Goal: Check status

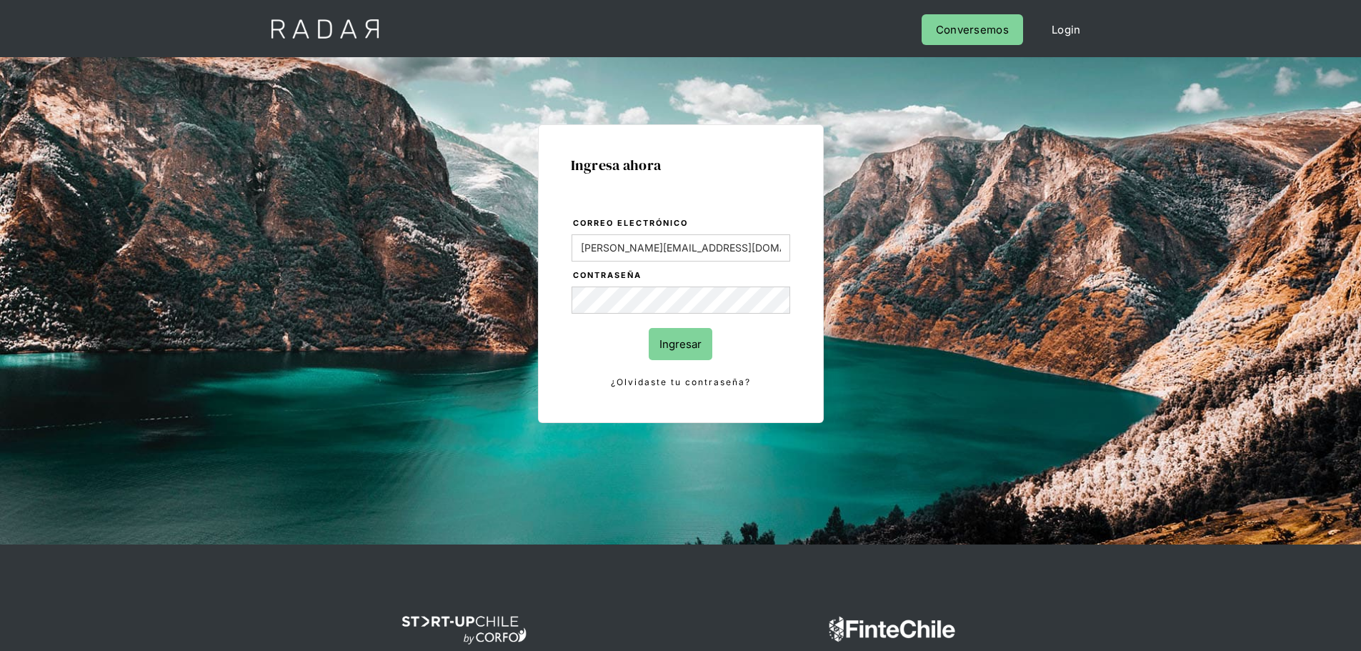
click at [688, 353] on input "Ingresar" at bounding box center [681, 344] width 64 height 32
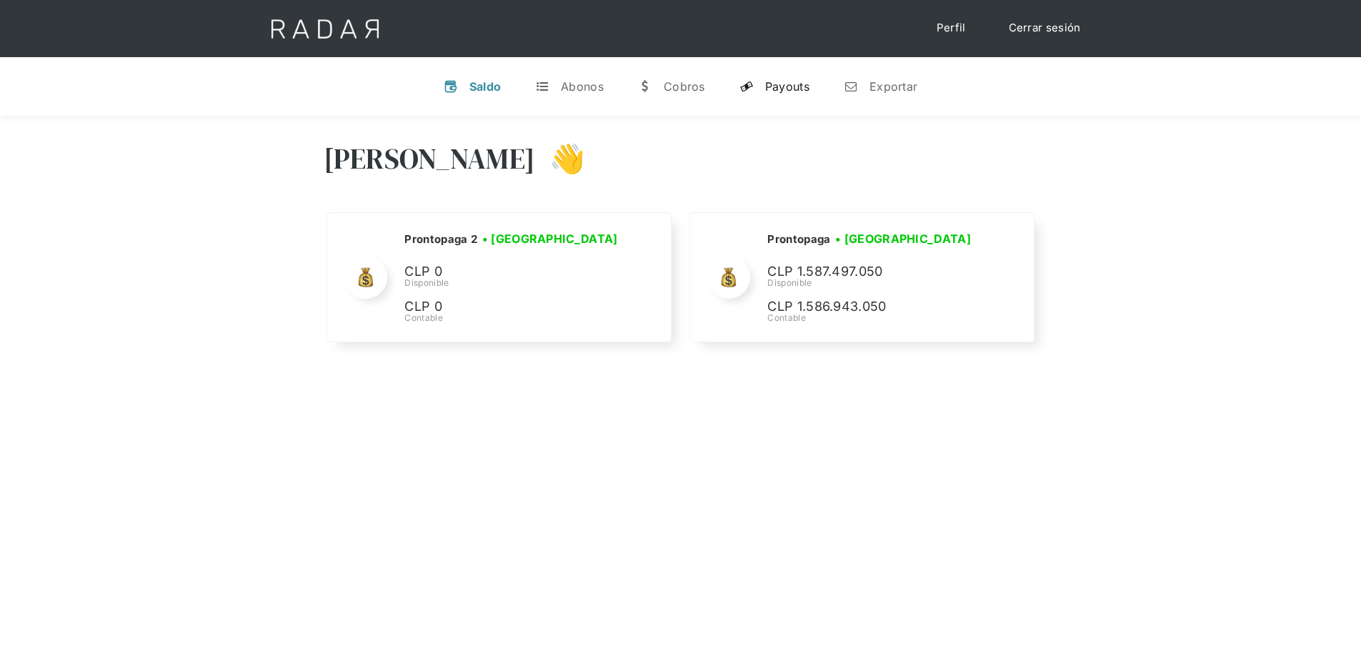
click at [779, 86] on div "Payouts" at bounding box center [787, 86] width 44 height 14
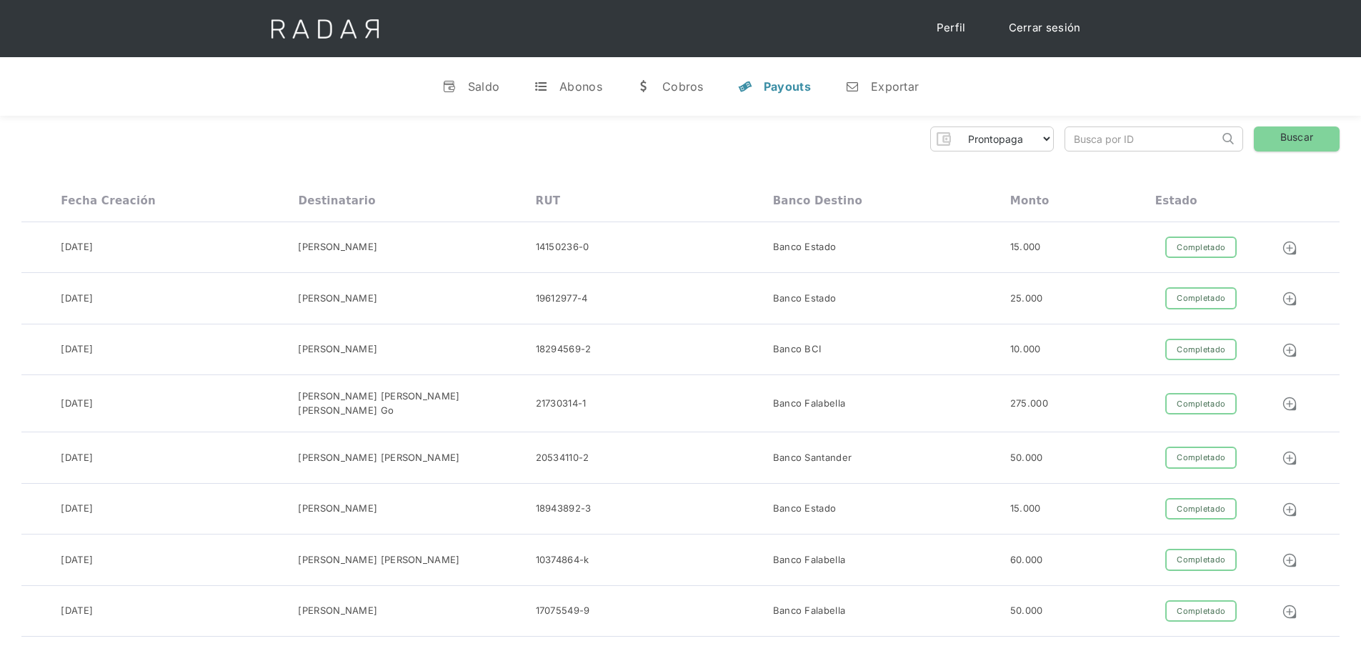
click at [1084, 148] on input "search" at bounding box center [1142, 139] width 154 height 24
paste input "d985cefd-fbcb-42e3-b658-ecad7daf7ac7"
type input "d985cefd-fbcb-42e3-b658-ecad7daf7ac7"
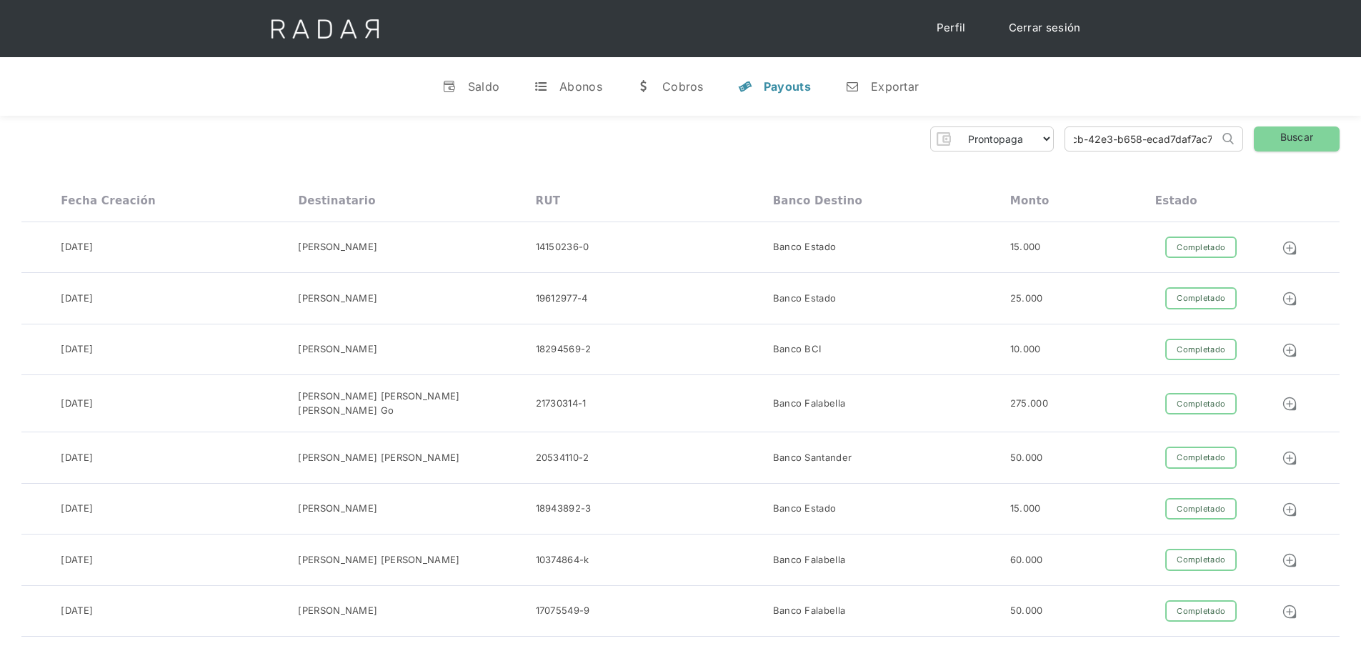
scroll to position [0, 0]
click at [1277, 141] on link "Buscar" at bounding box center [1297, 138] width 86 height 25
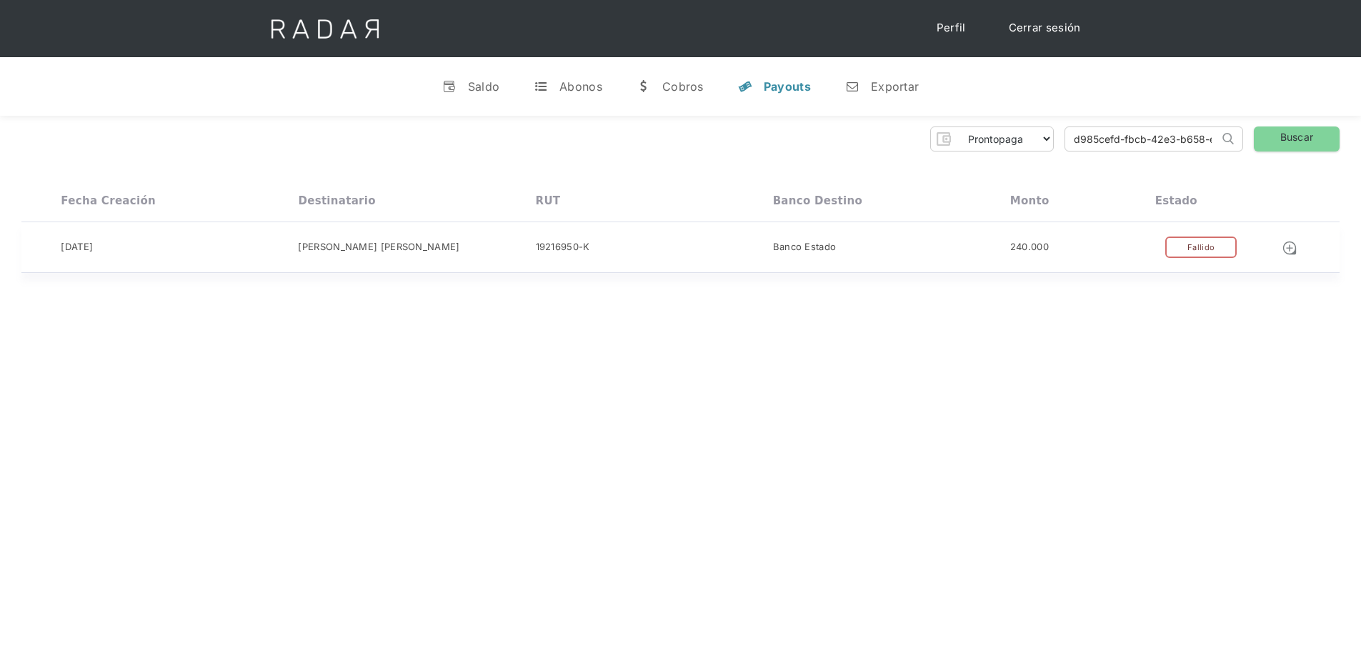
click at [1192, 255] on div "Fallido" at bounding box center [1200, 247] width 71 height 22
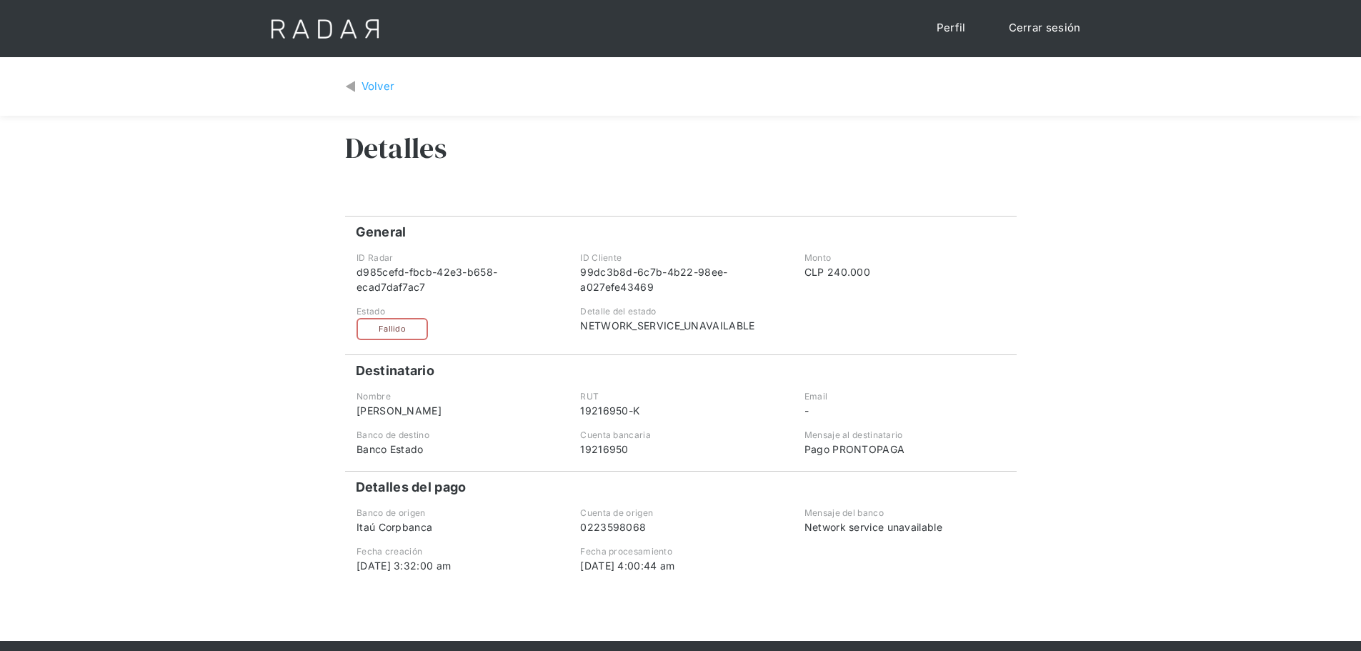
scroll to position [71, 0]
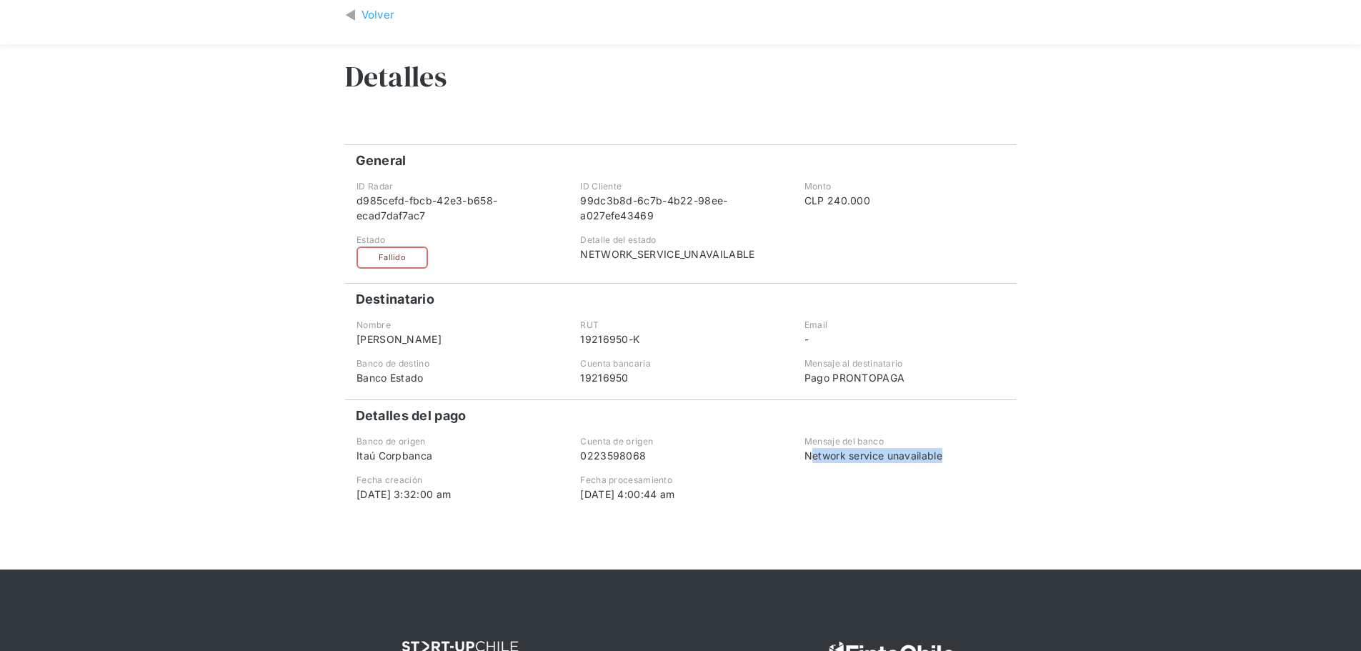
drag, startPoint x: 958, startPoint y: 461, endPoint x: 811, endPoint y: 458, distance: 146.5
click at [811, 458] on div "Network service unavailable" at bounding box center [904, 455] width 200 height 15
drag, startPoint x: 811, startPoint y: 458, endPoint x: 949, endPoint y: 456, distance: 137.9
click at [949, 456] on div "Network service unavailable" at bounding box center [904, 455] width 200 height 15
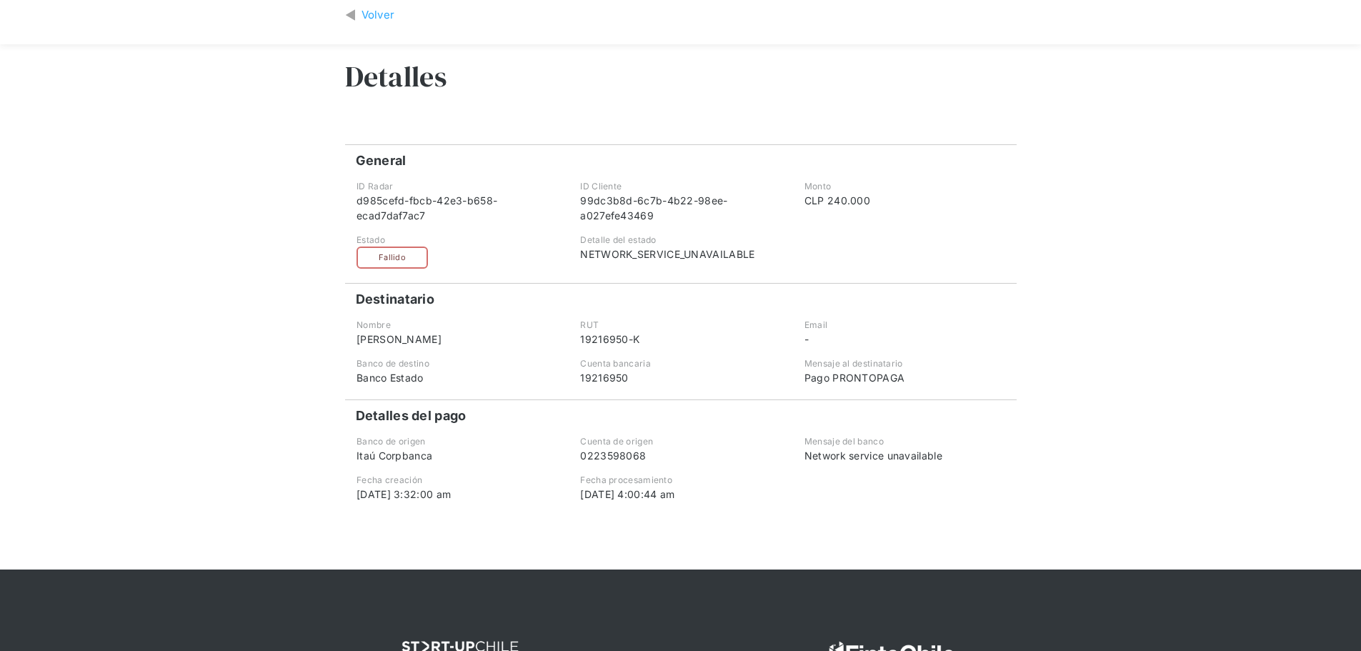
click at [1217, 401] on div "Volver Detalles General Comprobante ID Radar d985cefd-fbcb-42e3-b658-ecad7daf7a…" at bounding box center [680, 278] width 1361 height 584
drag, startPoint x: 928, startPoint y: 454, endPoint x: 788, endPoint y: 454, distance: 140.0
click at [789, 454] on div "Banco de origen Itaú Corpbanca Cuenta de origen 0223598068 Mensaje del banco Ne…" at bounding box center [680, 449] width 671 height 28
click at [1055, 410] on div "Volver Detalles General Comprobante ID Radar d985cefd-fbcb-42e3-b658-ecad7daf7a…" at bounding box center [680, 278] width 1361 height 584
drag, startPoint x: 584, startPoint y: 258, endPoint x: 797, endPoint y: 245, distance: 214.0
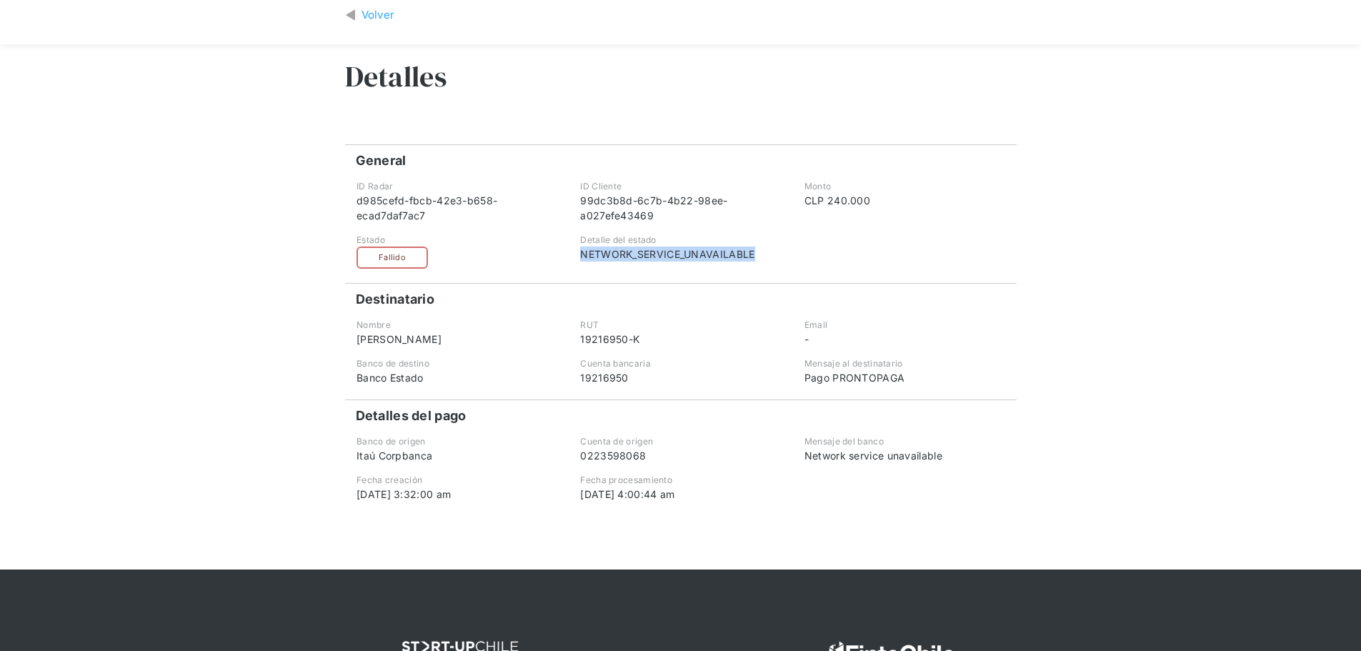
click at [797, 245] on div "Estado Fallido Pendiente Completado Detalle del estado NETWORK_SERVICE_UNAVAILA…" at bounding box center [680, 251] width 671 height 35
click at [796, 245] on div at bounding box center [904, 251] width 221 height 35
drag, startPoint x: 641, startPoint y: 494, endPoint x: 707, endPoint y: 496, distance: 66.5
click at [707, 496] on div "26-09-2025 4:00:44 am" at bounding box center [680, 493] width 200 height 15
click at [659, 505] on div "Detalles General Comprobante ID Radar d985cefd-fbcb-42e3-b658-ecad7daf7ac7 ID C…" at bounding box center [680, 306] width 671 height 525
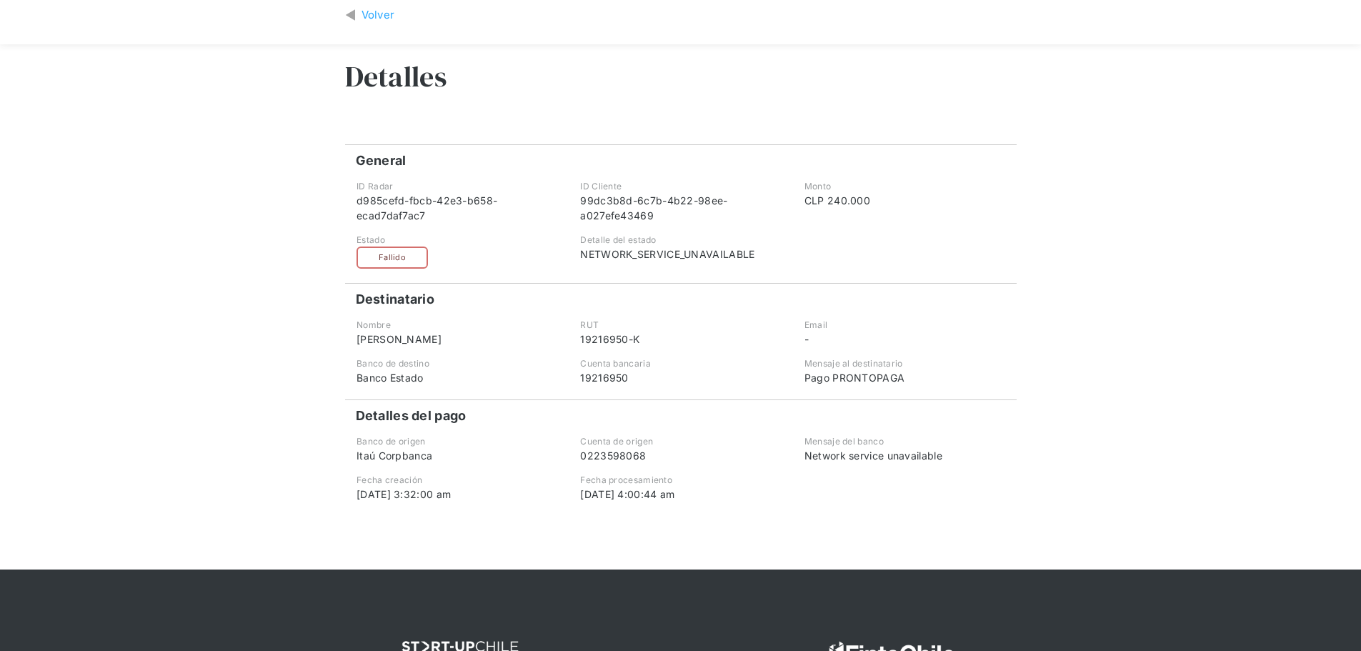
drag, startPoint x: 645, startPoint y: 494, endPoint x: 699, endPoint y: 499, distance: 54.5
click at [699, 499] on div "26-09-2025 4:00:44 am" at bounding box center [680, 493] width 200 height 15
click at [940, 448] on div "Network service unavailable" at bounding box center [904, 455] width 200 height 15
drag, startPoint x: 957, startPoint y: 454, endPoint x: 801, endPoint y: 459, distance: 155.8
click at [801, 459] on div "Mensaje del banco Network service unavailable" at bounding box center [904, 449] width 221 height 28
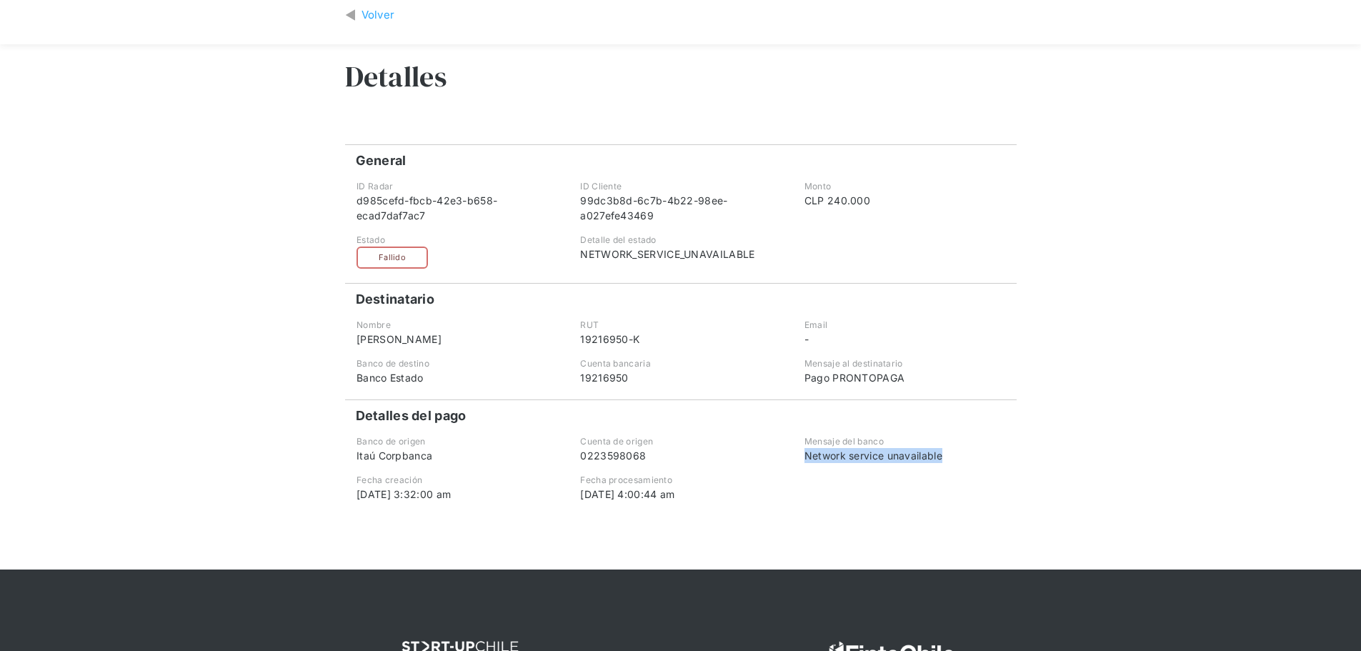
copy div "Network service unavailable"
click at [1074, 236] on div "Volver Detalles General Comprobante ID Radar d985cefd-fbcb-42e3-b658-ecad7daf7a…" at bounding box center [680, 278] width 1361 height 584
